Goal: Transaction & Acquisition: Purchase product/service

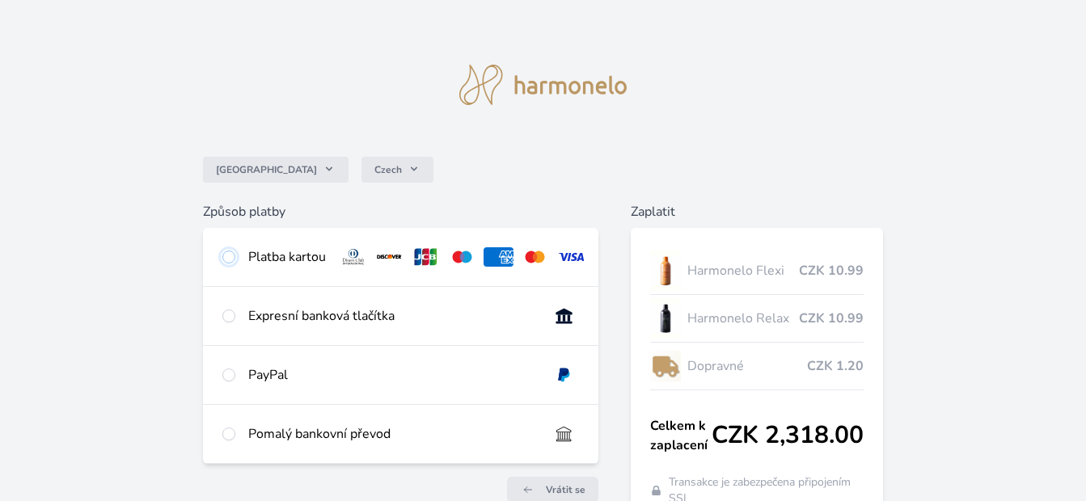
click at [230, 259] on input "radio" at bounding box center [228, 257] width 13 height 13
radio input "true"
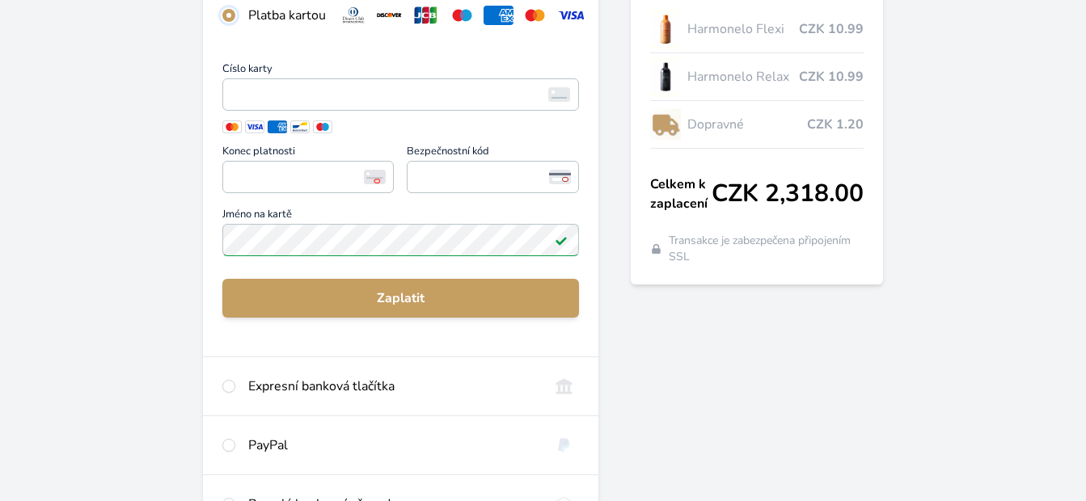
scroll to position [243, 0]
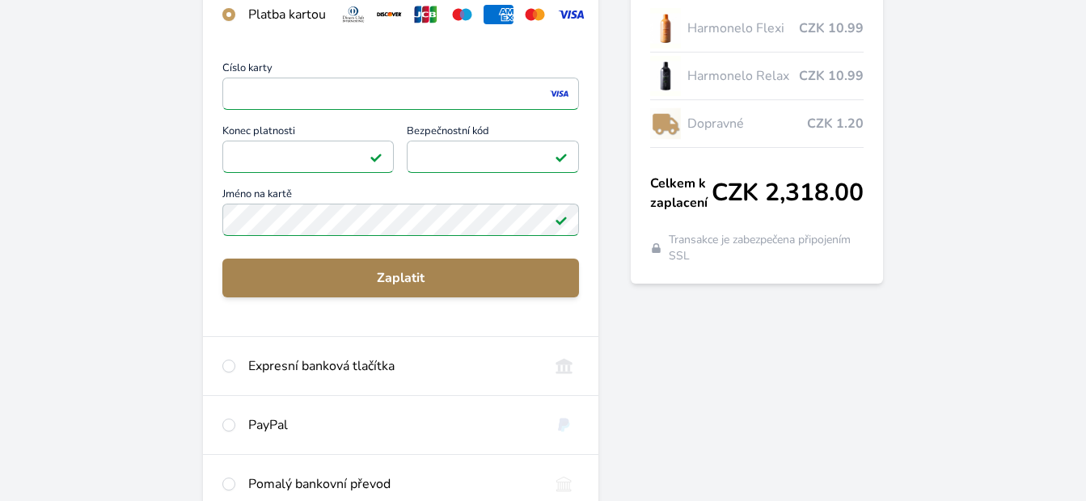
click at [413, 287] on span "Zaplatit" at bounding box center [400, 277] width 331 height 19
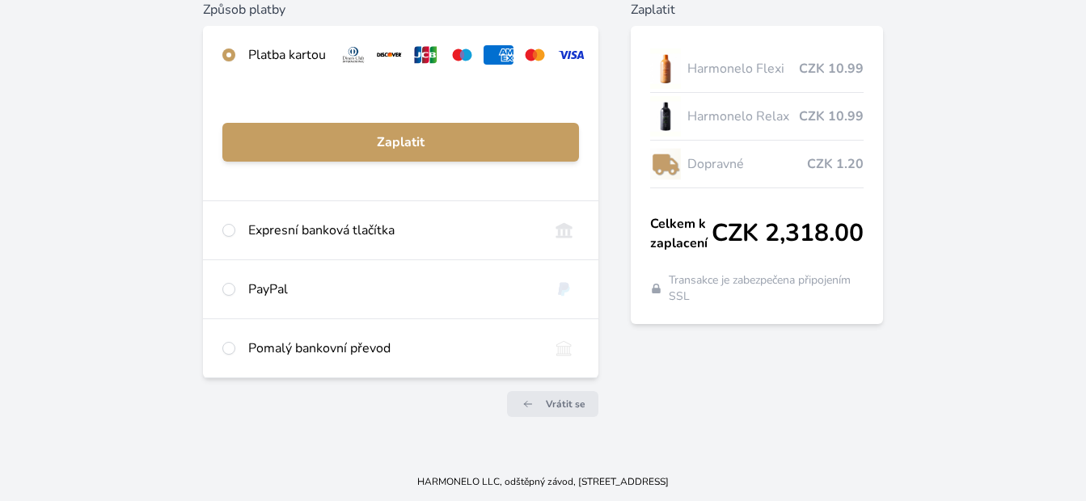
scroll to position [214, 0]
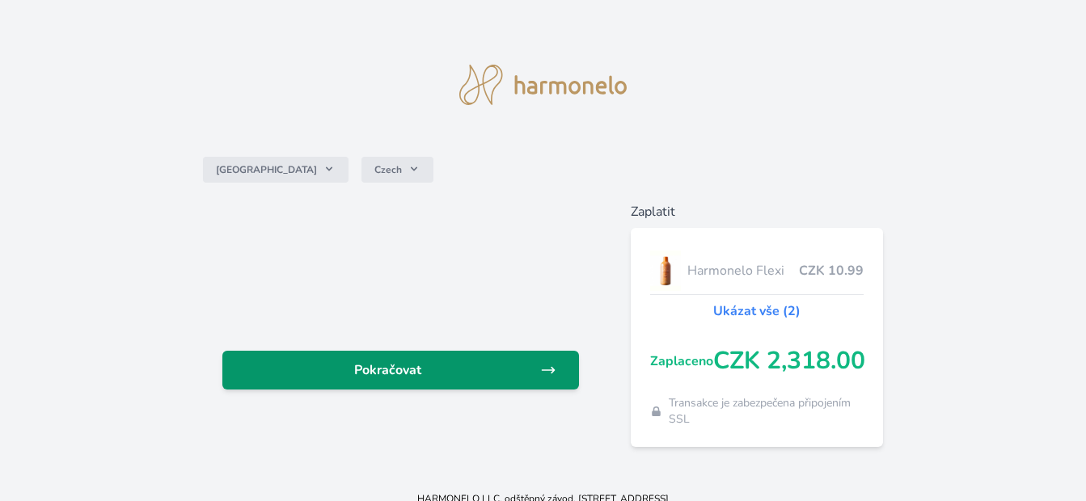
click at [416, 363] on span "Pokračovat" at bounding box center [387, 370] width 305 height 19
